Goal: Information Seeking & Learning: Learn about a topic

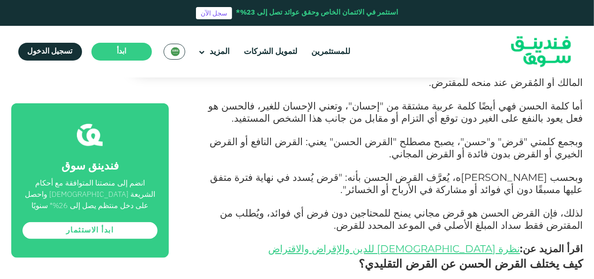
drag, startPoint x: 487, startPoint y: 158, endPoint x: 382, endPoint y: 143, distance: 105.5
click at [382, 171] on span "وبحسب [PERSON_NAME]ه، يُعرَّف القرض الحسن بأنه: "قرض يُسدد في نهاية فترة متفق ع…" at bounding box center [397, 183] width 373 height 24
drag, startPoint x: 382, startPoint y: 143, endPoint x: 448, endPoint y: 182, distance: 76.5
click at [448, 206] on span "لذلك، فإن القرض الحسن هو قرض مجاني يمنح للمحتاجين دون فرض أي فوائد، ويُطلب من ا…" at bounding box center [401, 218] width 363 height 24
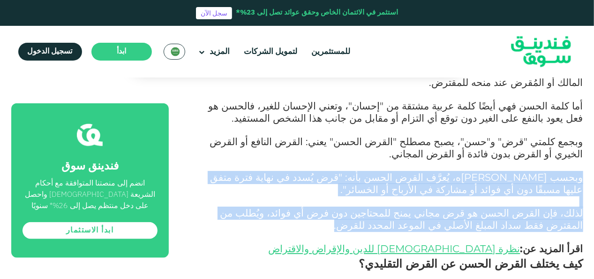
drag, startPoint x: 456, startPoint y: 195, endPoint x: 592, endPoint y: 144, distance: 145.1
copy div "وبحسب [PERSON_NAME]ه، يُعرَّف القرض الحسن بأنه: "قرض يُسدد في نهاية فترة متفق ع…"
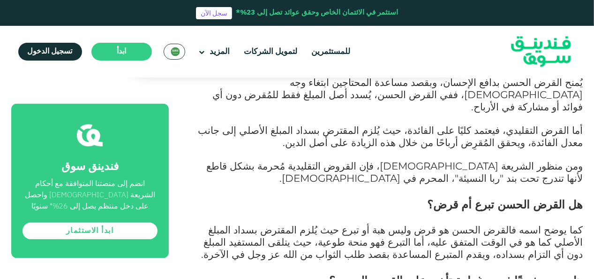
scroll to position [668, 0]
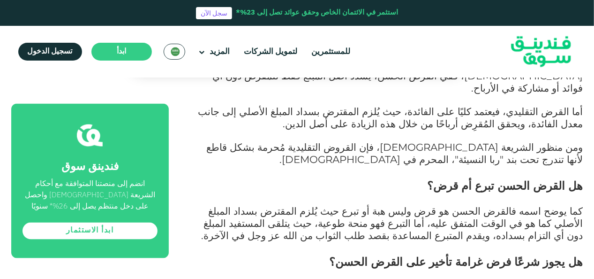
click at [533, 253] on h2 "هل يجوز شرعًا فرض غرامة تأخير على القرض الحسن؟" at bounding box center [386, 261] width 393 height 17
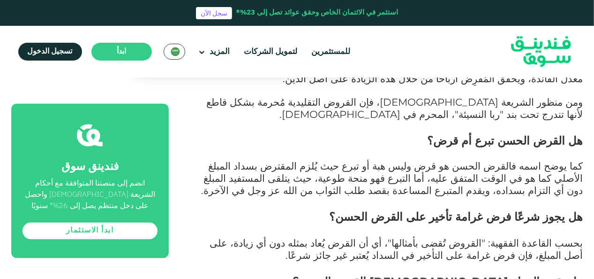
scroll to position [724, 0]
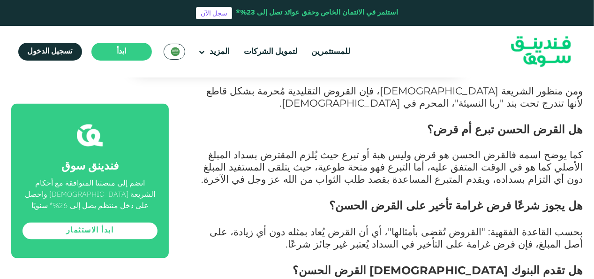
click at [403, 186] on p at bounding box center [386, 191] width 393 height 11
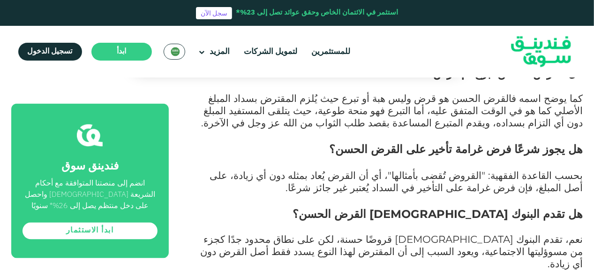
scroll to position [799, 0]
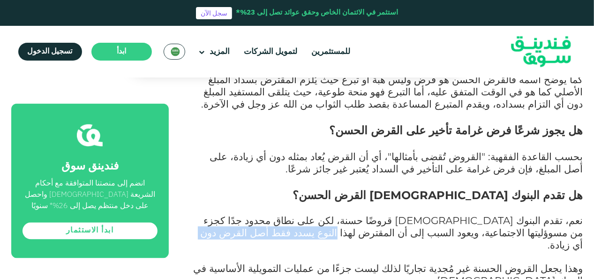
drag, startPoint x: 393, startPoint y: 182, endPoint x: 508, endPoint y: 181, distance: 114.9
click at [508, 215] on p "نعم، تقدم البنوك [DEMOGRAPHIC_DATA] قروضًا حسنة، لكن على نطاق محدود جدًا كجزء م…" at bounding box center [386, 233] width 393 height 37
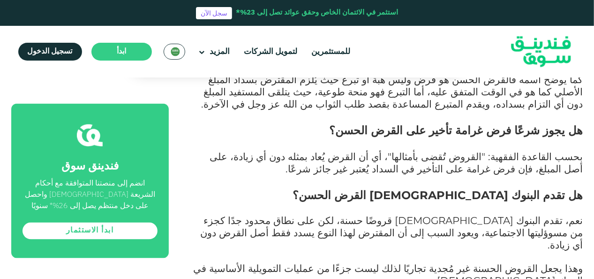
drag, startPoint x: 508, startPoint y: 181, endPoint x: 491, endPoint y: 208, distance: 31.2
click at [491, 262] on span "وهذا يجعل القروض الحسنة غير مُجدية تجاريًا لذلك ليست جزءًا من عمليات التمويلية …" at bounding box center [389, 274] width 390 height 24
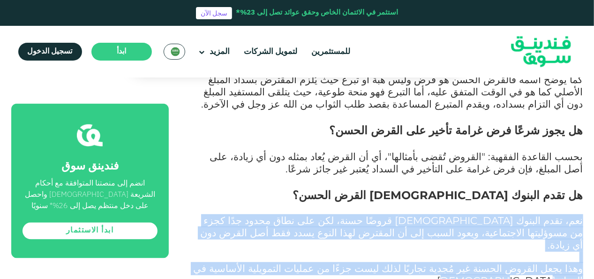
drag, startPoint x: 217, startPoint y: 209, endPoint x: 587, endPoint y: 166, distance: 372.8
copy div "نعم، تقدم البنوك [DEMOGRAPHIC_DATA] قروضًا حسنة، لكن على نطاق محدود جدًا كجزء م…"
